Goal: Information Seeking & Learning: Check status

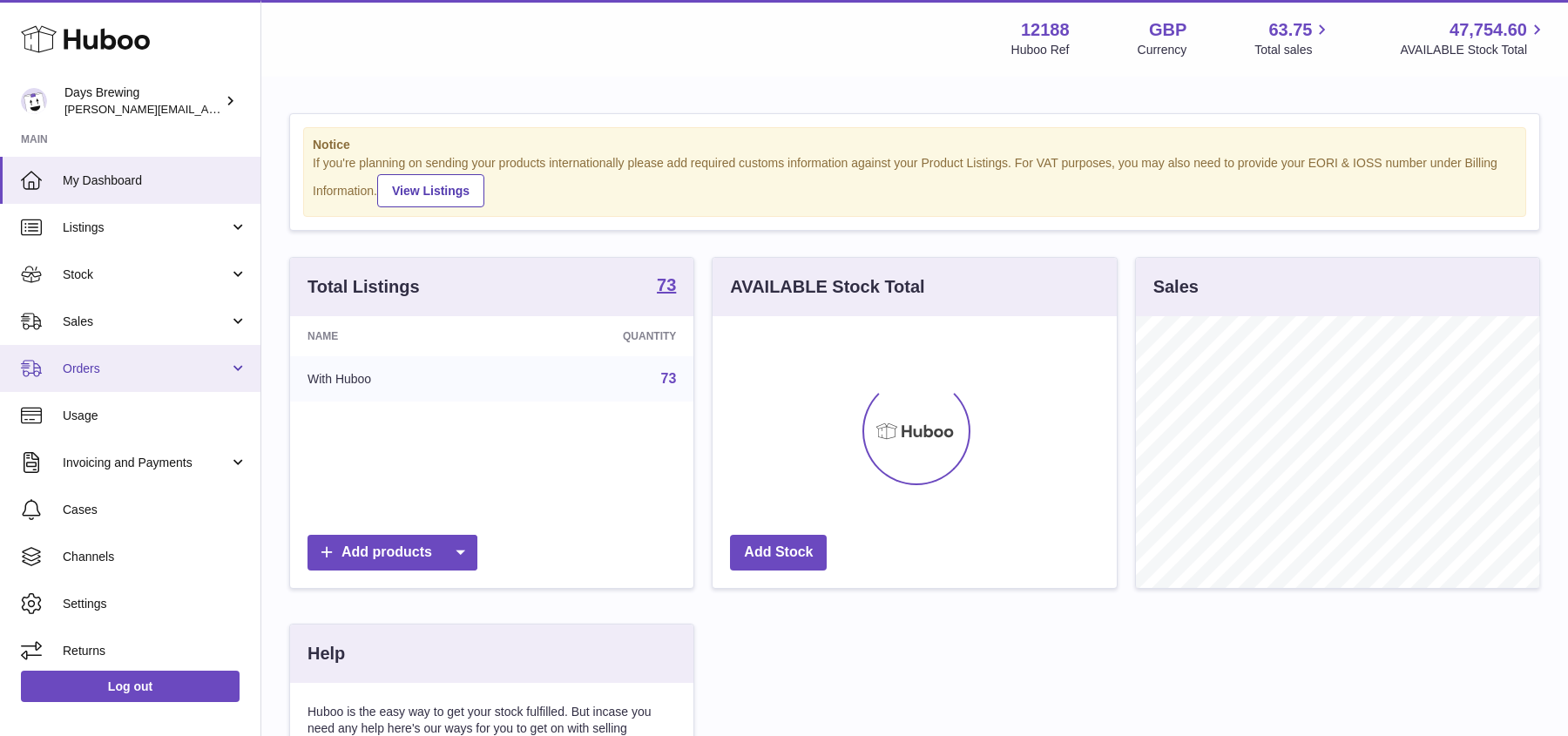
scroll to position [271, 404]
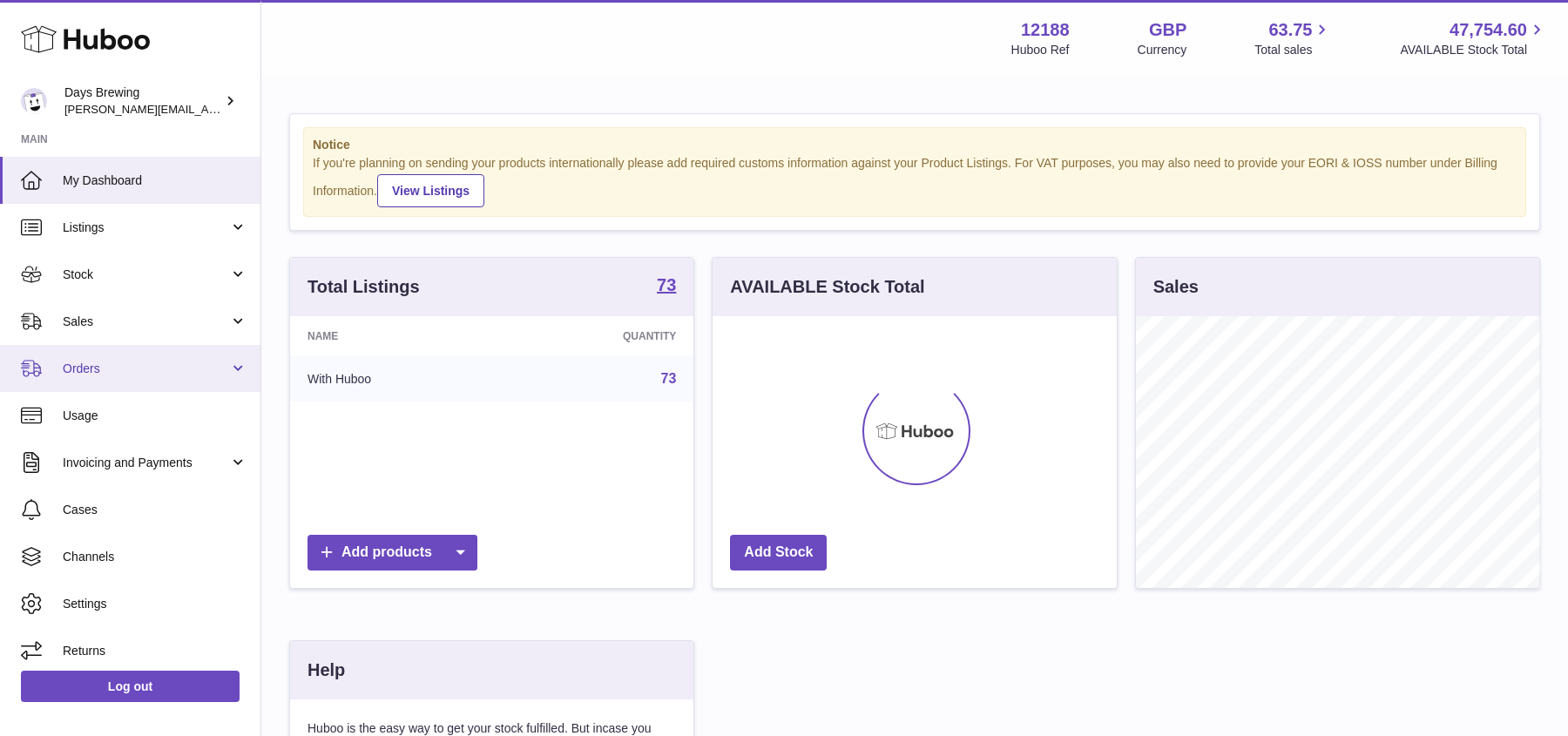
click at [124, 366] on span "Orders" at bounding box center [146, 369] width 166 height 17
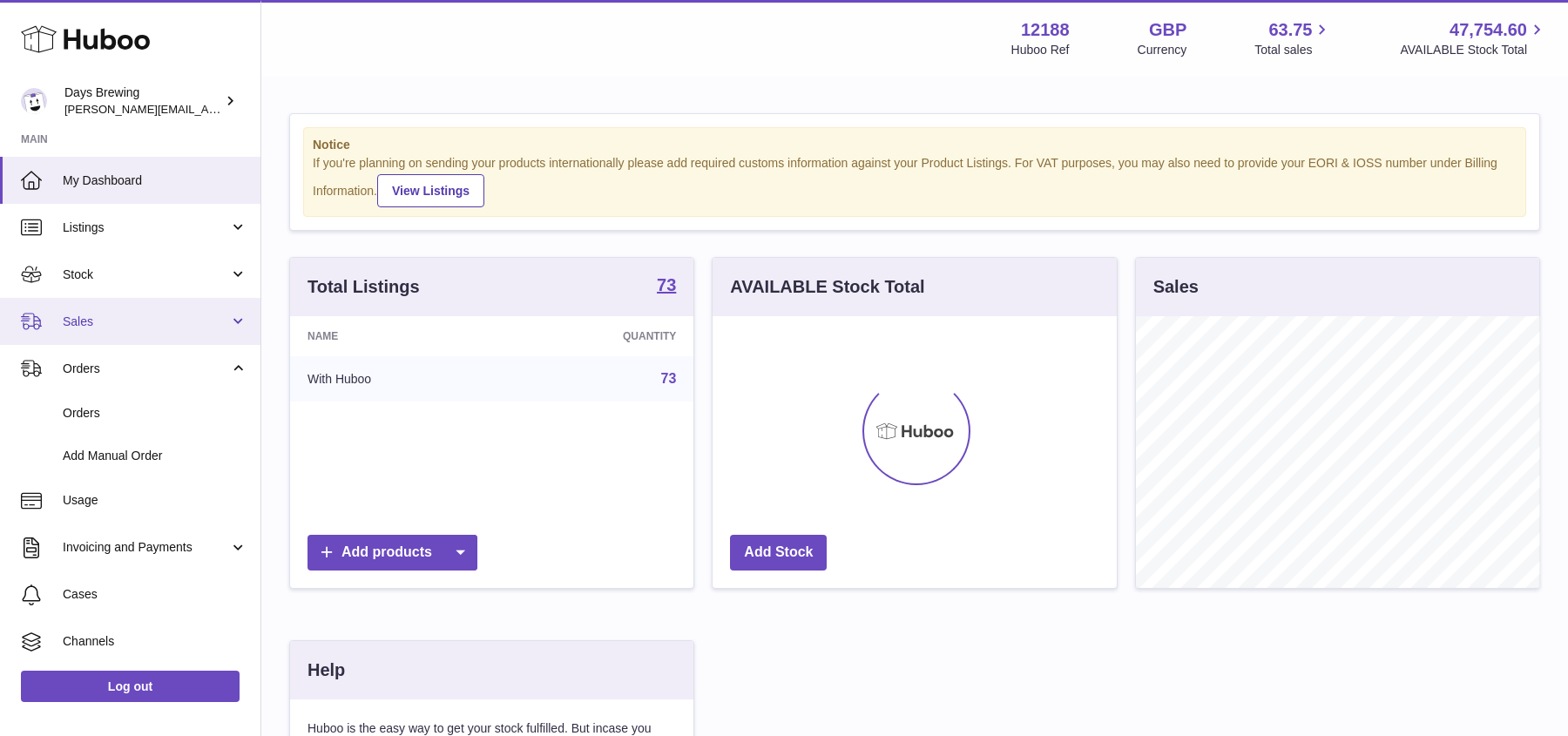
click at [133, 317] on span "Sales" at bounding box center [146, 321] width 166 height 17
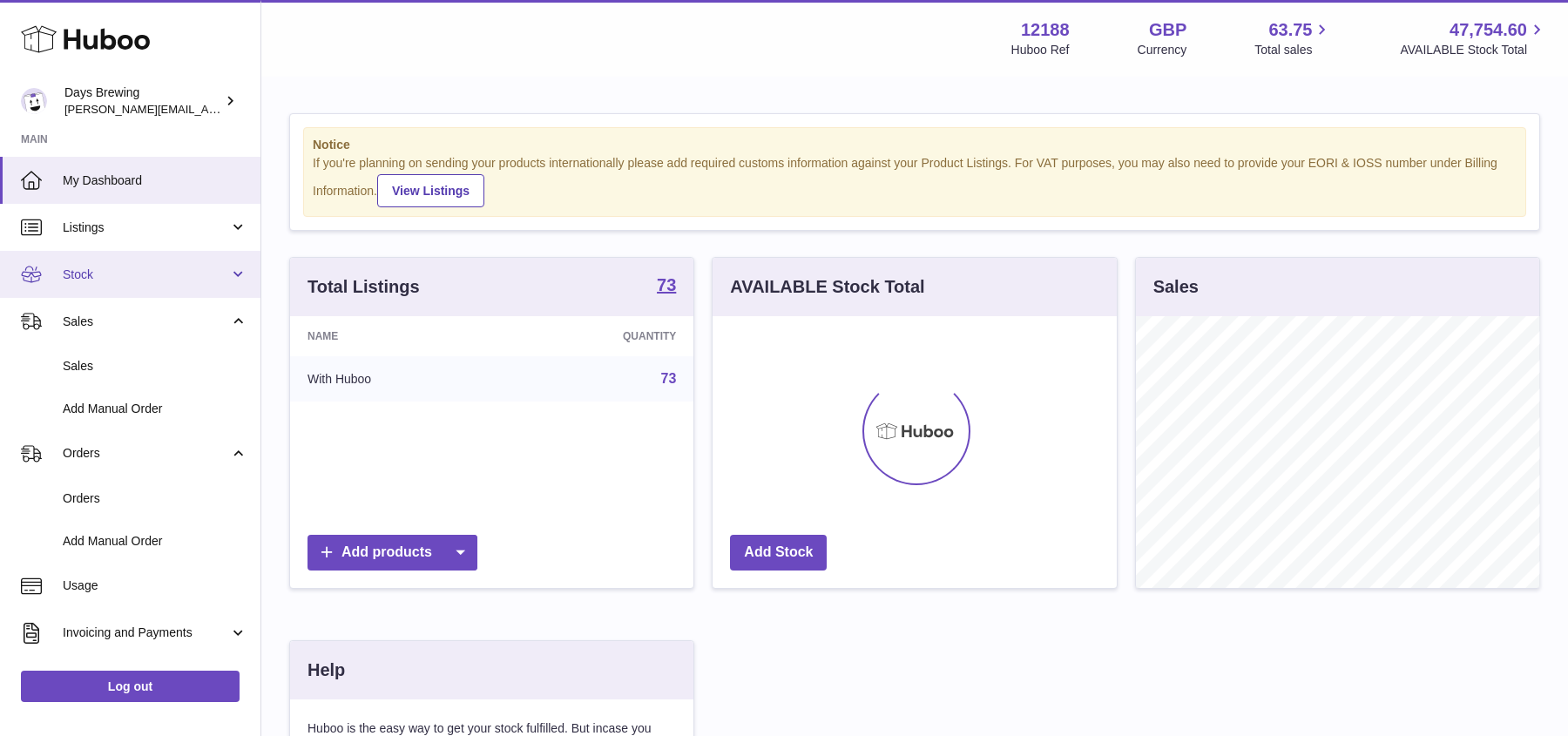
click at [151, 290] on link "Stock" at bounding box center [130, 274] width 260 height 47
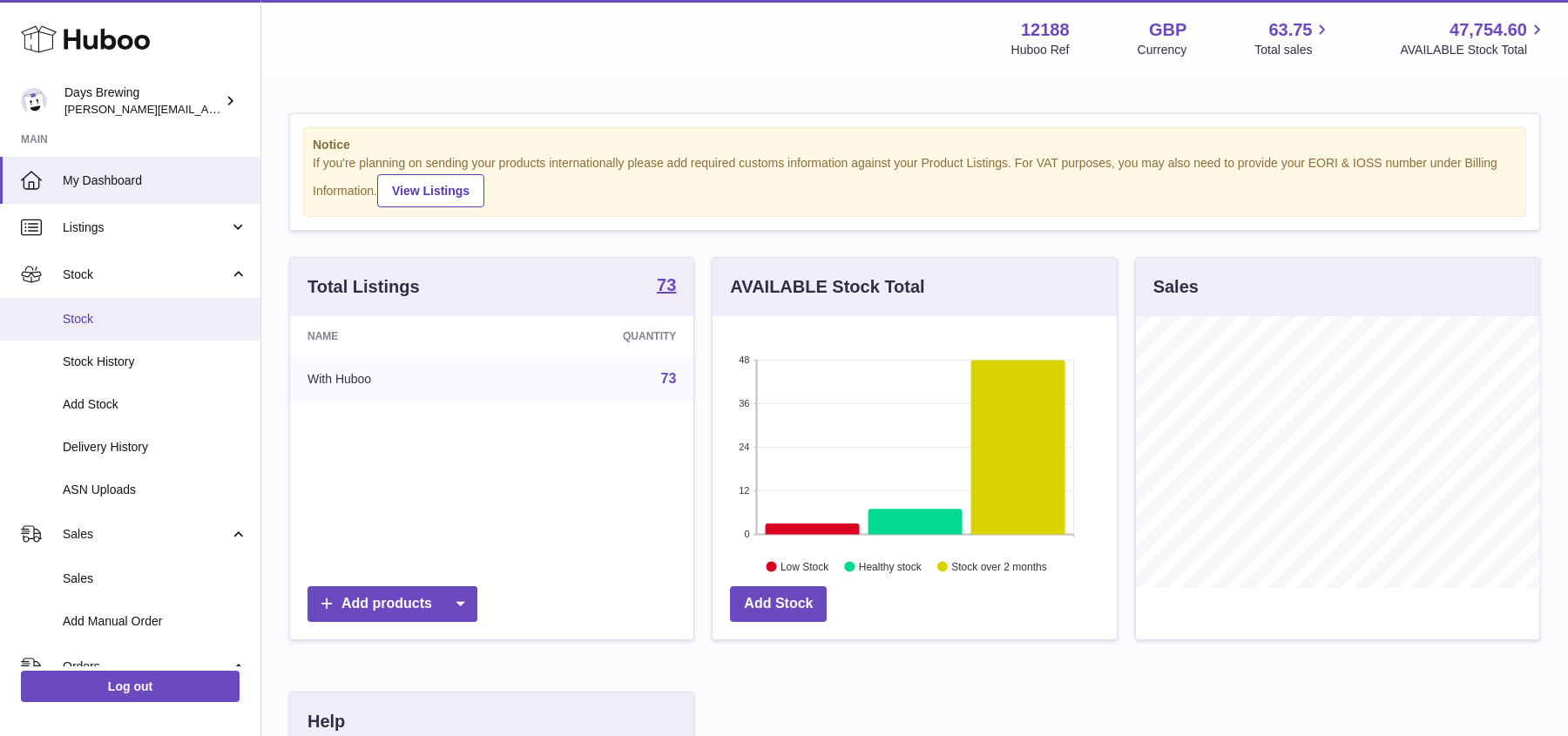
click at [111, 326] on span "Stock" at bounding box center [155, 318] width 185 height 17
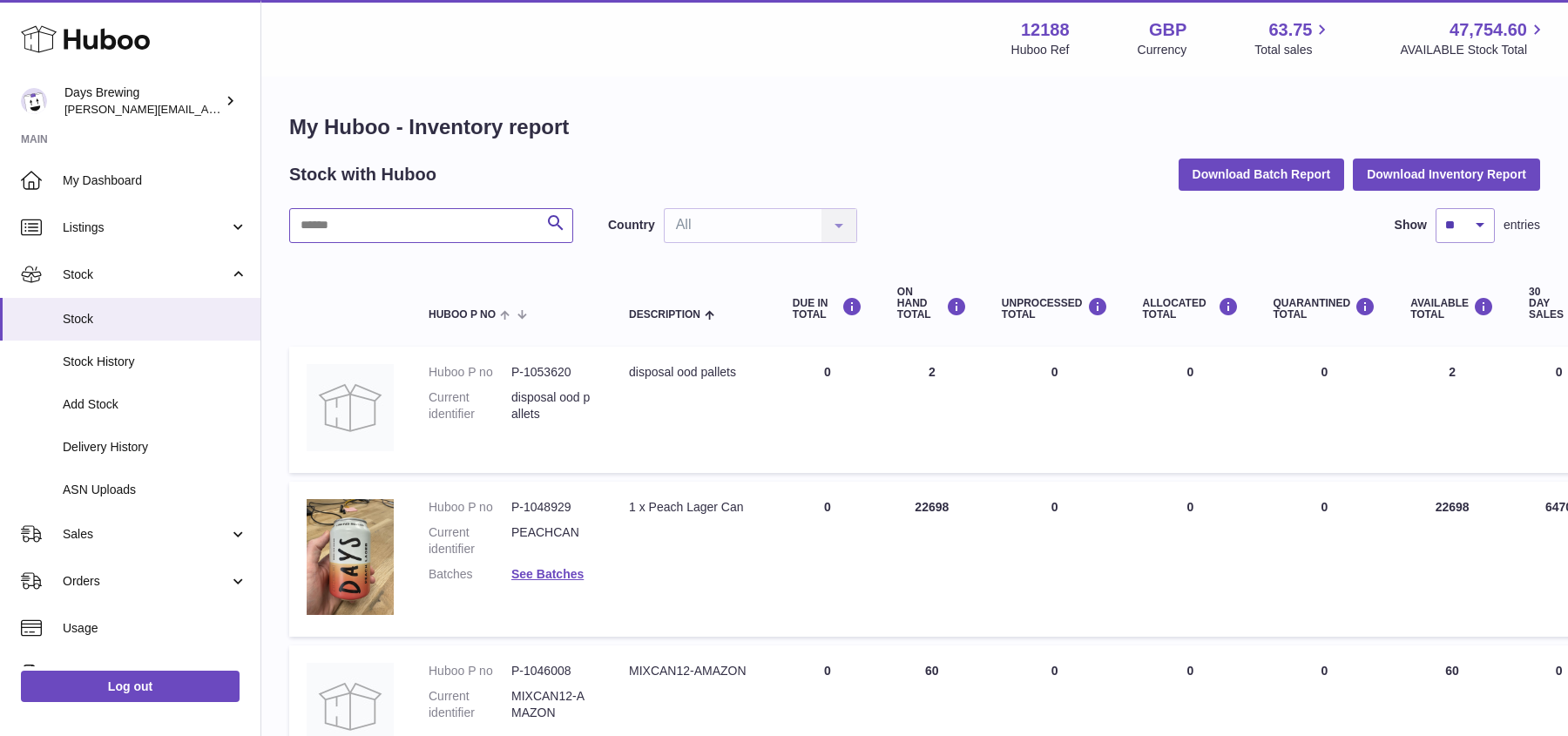
click at [514, 225] on input "text" at bounding box center [431, 225] width 284 height 34
type input "****"
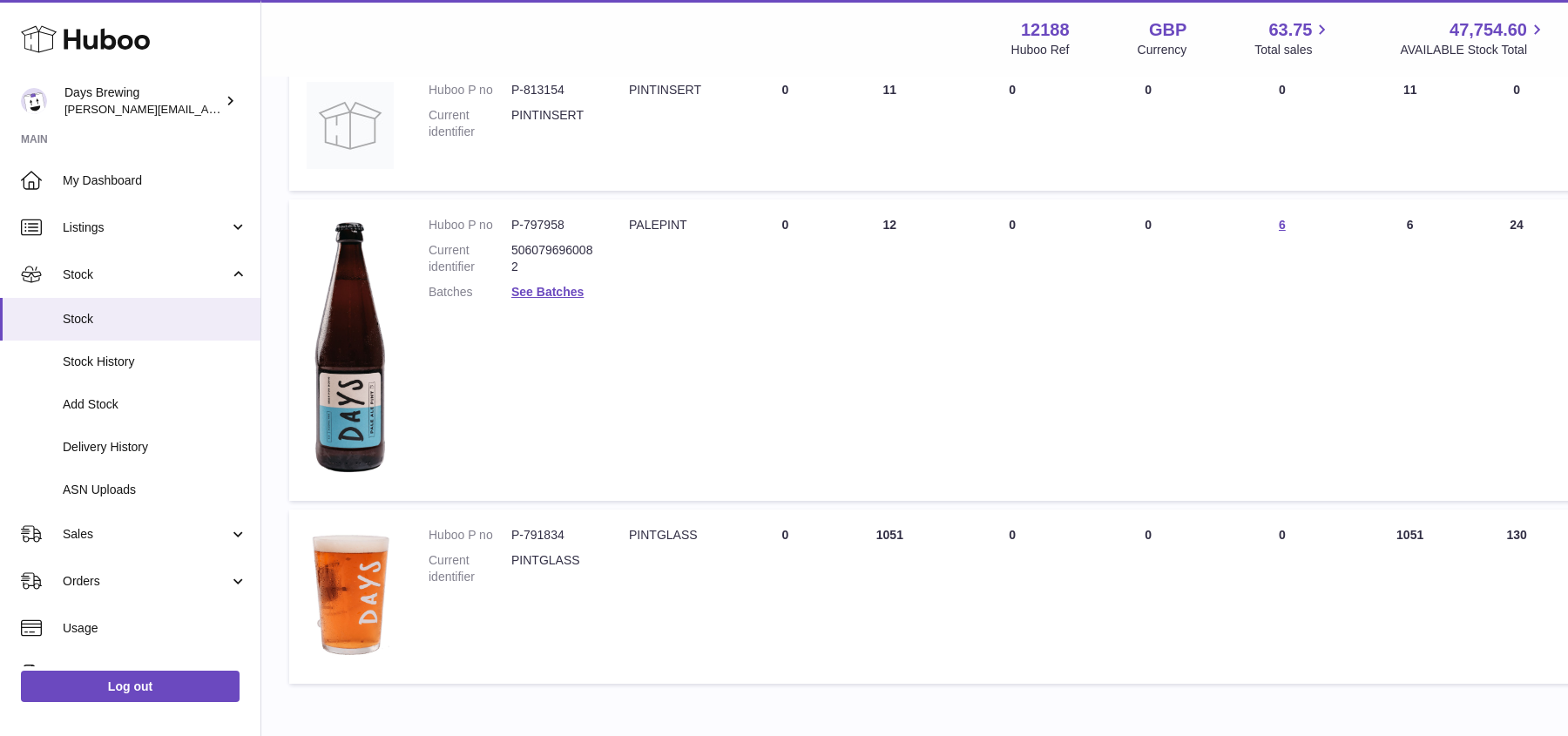
scroll to position [1072, 0]
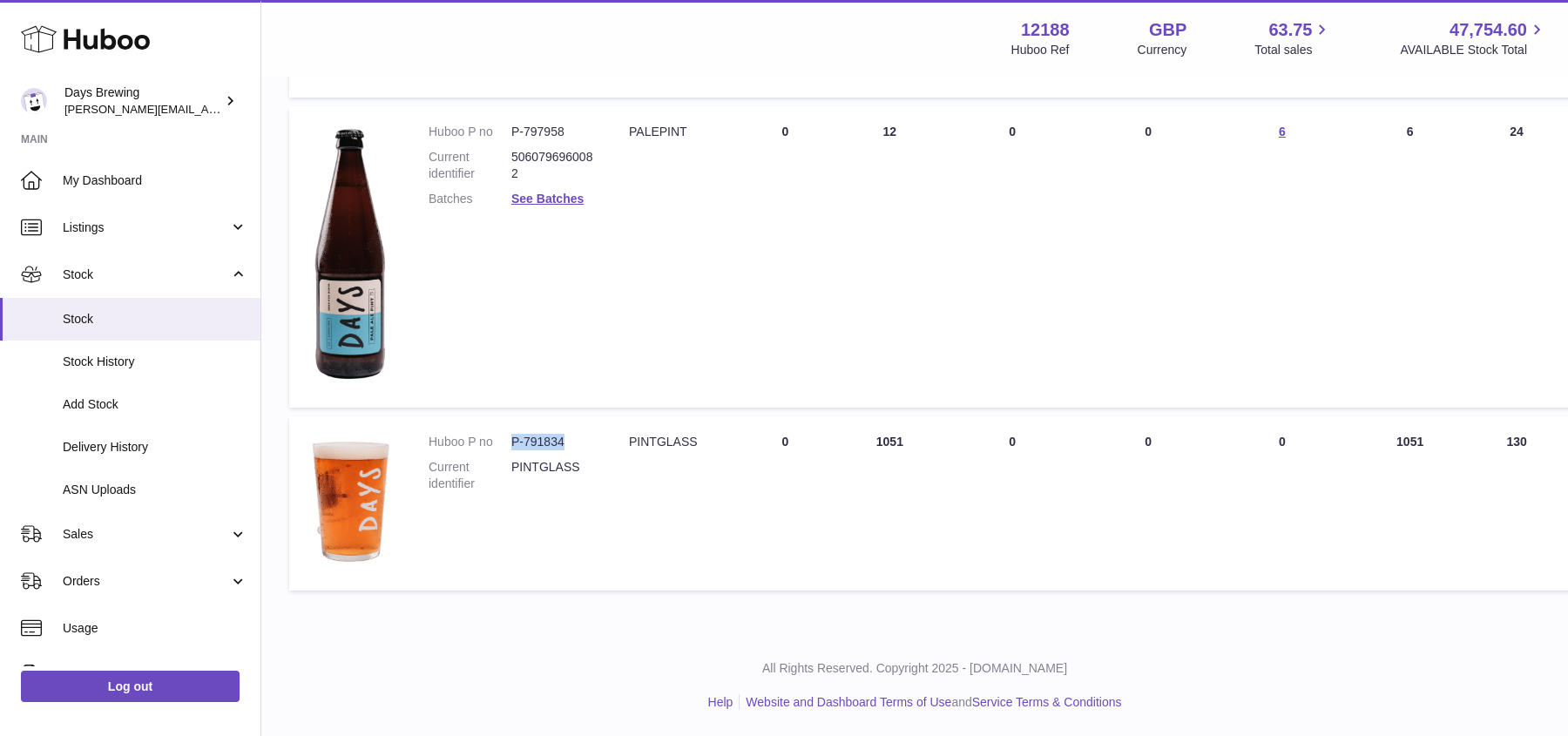
drag, startPoint x: 590, startPoint y: 448, endPoint x: 511, endPoint y: 438, distance: 79.6
click at [511, 438] on dd "P-791834" at bounding box center [553, 441] width 83 height 17
copy dl "P-791834"
